Goal: Transaction & Acquisition: Obtain resource

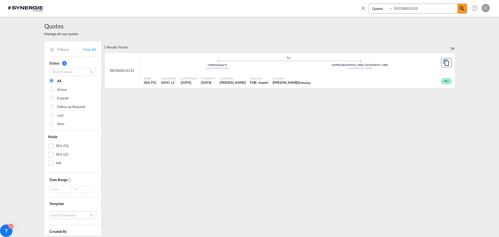
select select "Quotes"
drag, startPoint x: 424, startPoint y: 9, endPoint x: 286, endPoint y: 7, distance: 138.1
click at [287, 7] on div "Bookings Quotes Enquiries SYC000013115 Help Resources Product Release O My Prof…" at bounding box center [250, 8] width 484 height 16
paste input "2149"
type input "SYC000012149"
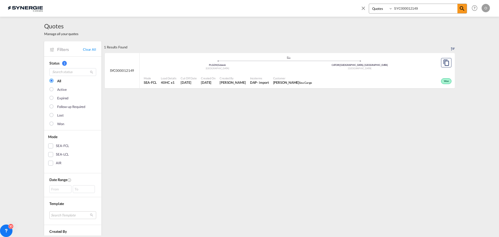
click at [273, 80] on span "[PERSON_NAME] Sea Cargo" at bounding box center [292, 82] width 39 height 5
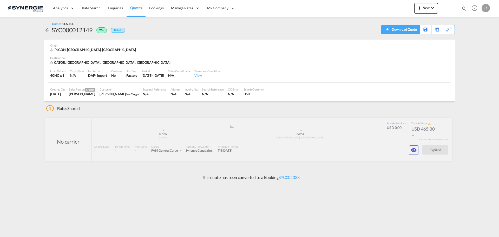
click at [412, 30] on div "Download Quote" at bounding box center [404, 29] width 27 height 8
